Goal: Navigation & Orientation: Find specific page/section

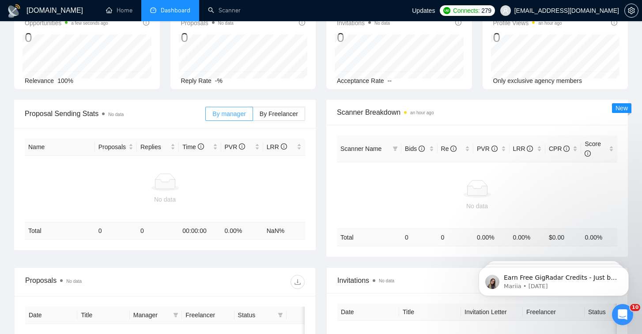
scroll to position [57, 0]
click at [620, 316] on icon "Open Intercom Messenger" at bounding box center [622, 315] width 15 height 15
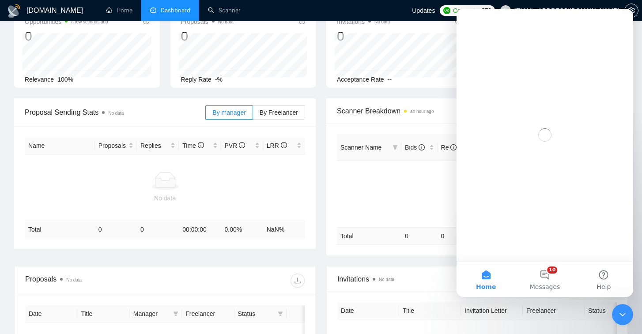
scroll to position [0, 0]
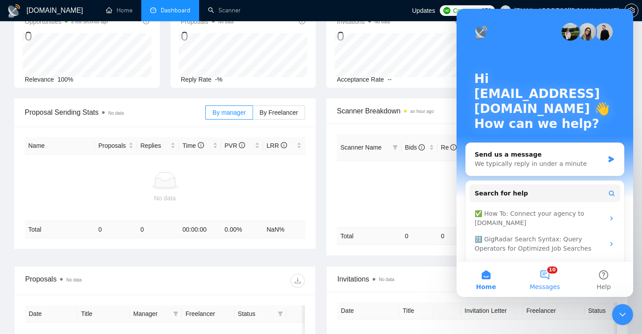
click at [545, 279] on button "10 Messages" at bounding box center [544, 279] width 59 height 35
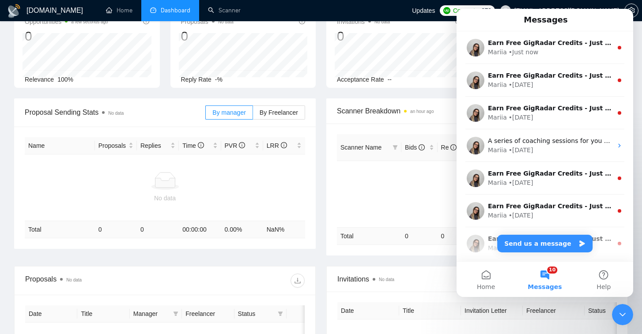
click at [578, 20] on div "Messages" at bounding box center [544, 19] width 165 height 15
click at [547, 278] on button "10 Messages" at bounding box center [544, 279] width 59 height 35
click at [483, 282] on button "Home" at bounding box center [486, 279] width 59 height 35
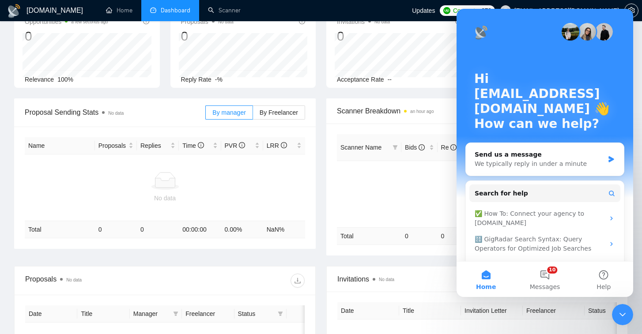
click at [321, 190] on div "Scanner Breakdown an hour ago Scanner Name Bids Re PVR LRR CPR Score No data To…" at bounding box center [477, 176] width 312 height 157
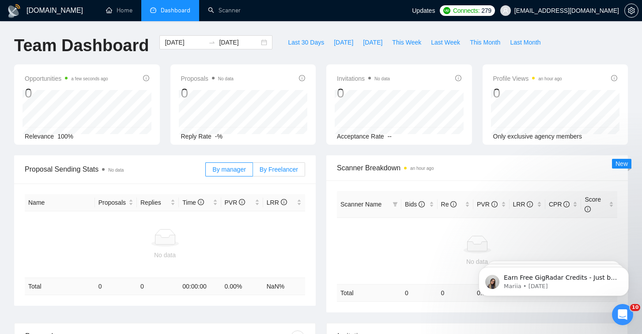
click at [266, 168] on span "By Freelancer" at bounding box center [279, 169] width 38 height 7
click at [253, 172] on input "By Freelancer" at bounding box center [253, 172] width 0 height 0
click at [240, 174] on label "By manager" at bounding box center [228, 169] width 47 height 14
click at [206, 172] on input "By manager" at bounding box center [206, 172] width 0 height 0
